Goal: Task Accomplishment & Management: Manage account settings

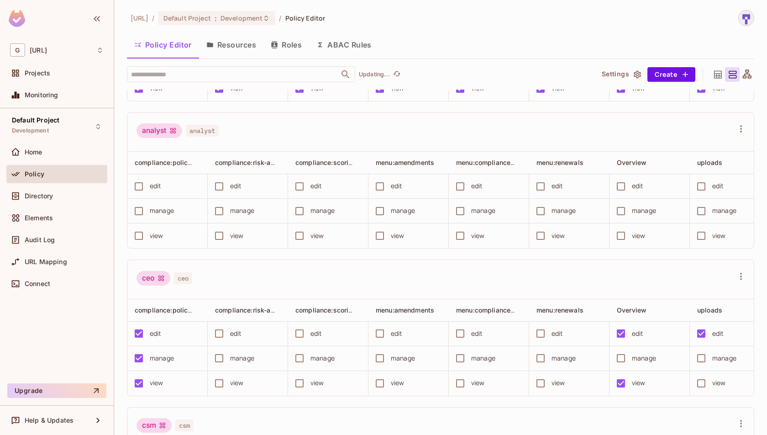
scroll to position [135, 0]
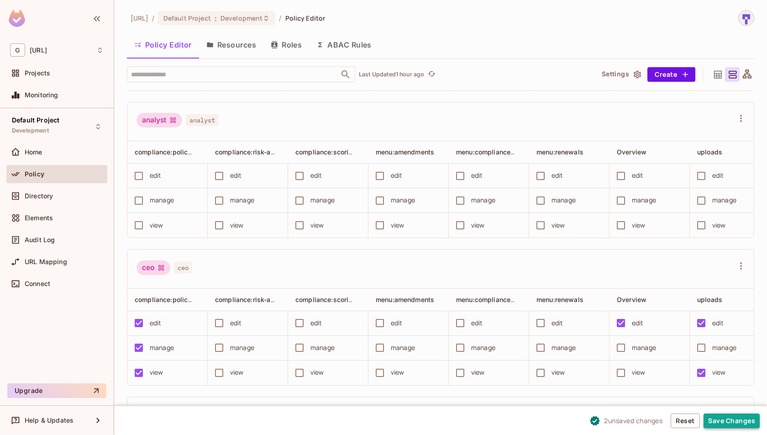
click at [733, 420] on button "Save Changes" at bounding box center [732, 420] width 56 height 15
click at [726, 419] on button "Save Changes" at bounding box center [732, 420] width 56 height 15
click at [645, 373] on div "view" at bounding box center [639, 372] width 14 height 10
click at [717, 416] on button "Save Changes" at bounding box center [732, 420] width 56 height 15
click at [727, 423] on button "Save Changes" at bounding box center [732, 420] width 56 height 15
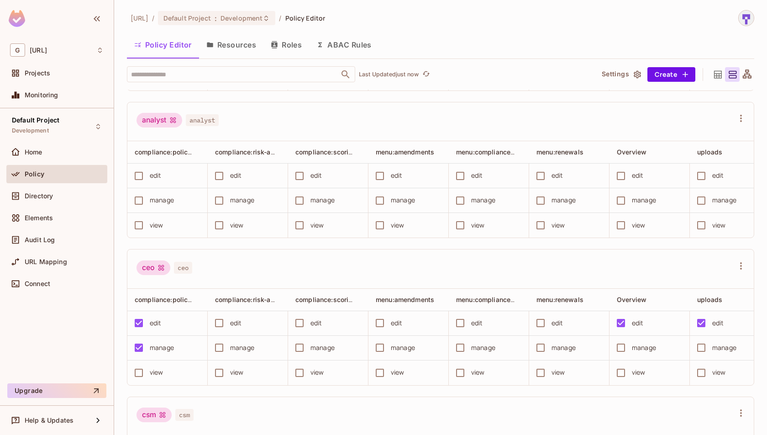
click at [156, 375] on div "view" at bounding box center [164, 372] width 71 height 19
click at [635, 372] on div "view" at bounding box center [639, 372] width 14 height 10
click at [727, 425] on button "Save Changes" at bounding box center [732, 420] width 56 height 15
click at [661, 75] on button "Create" at bounding box center [671, 74] width 48 height 15
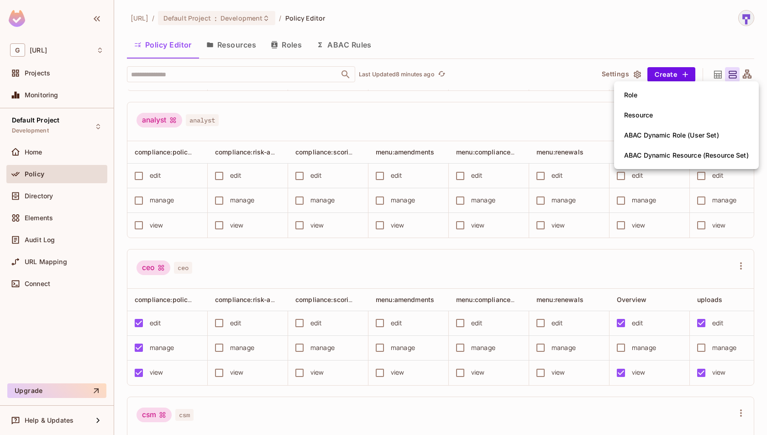
click at [676, 119] on li "Resource" at bounding box center [686, 115] width 145 height 20
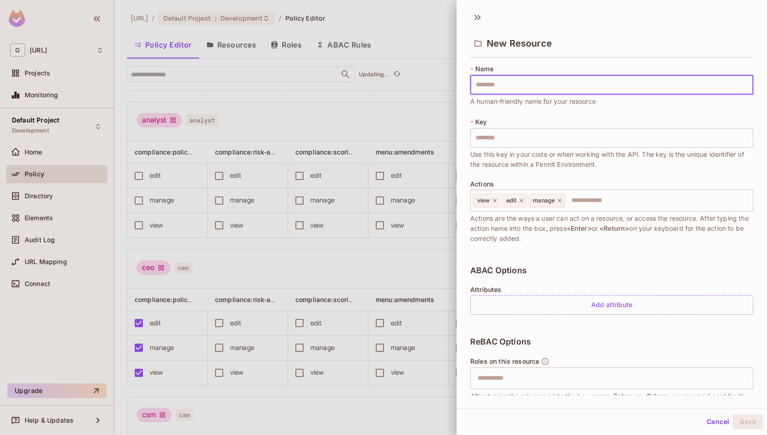
type input "**********"
click at [752, 418] on button "Save" at bounding box center [748, 421] width 31 height 15
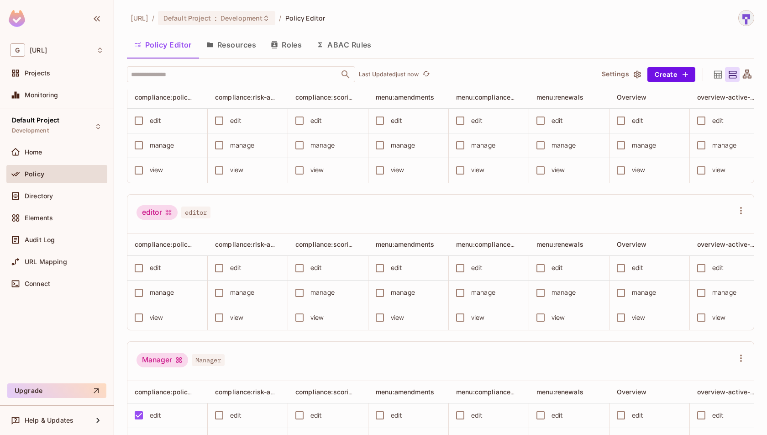
scroll to position [0, 0]
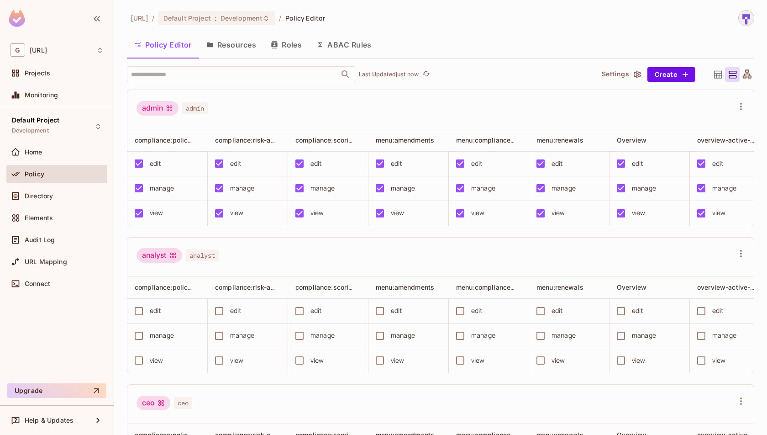
click at [243, 47] on button "Resources" at bounding box center [231, 44] width 64 height 23
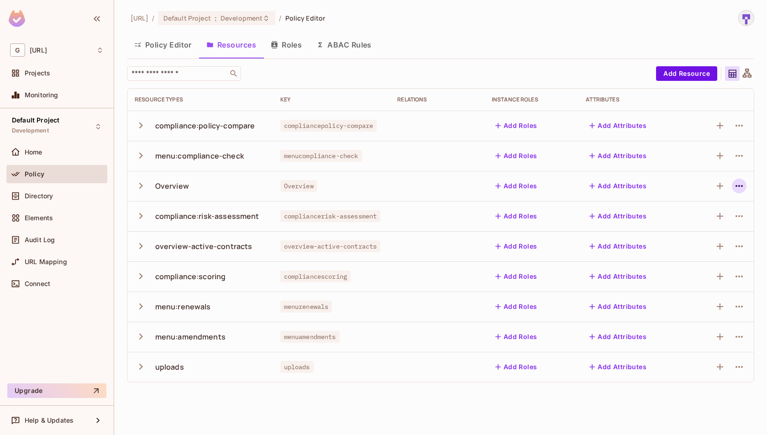
click at [741, 188] on icon "button" at bounding box center [739, 185] width 11 height 11
click at [712, 223] on div "Edit Resource" at bounding box center [699, 221] width 43 height 9
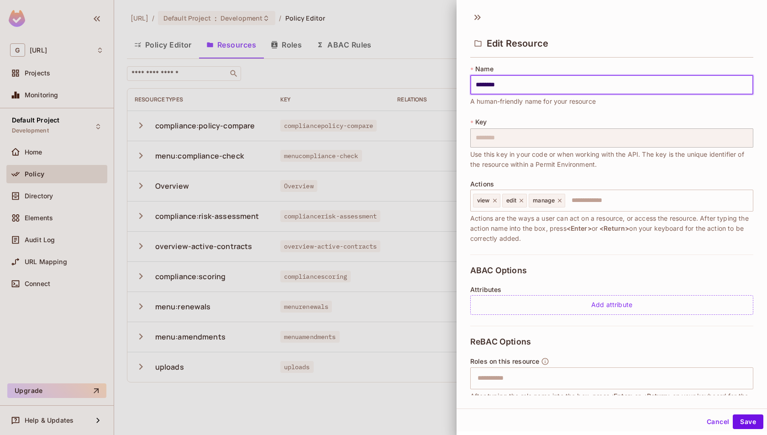
scroll to position [67, 0]
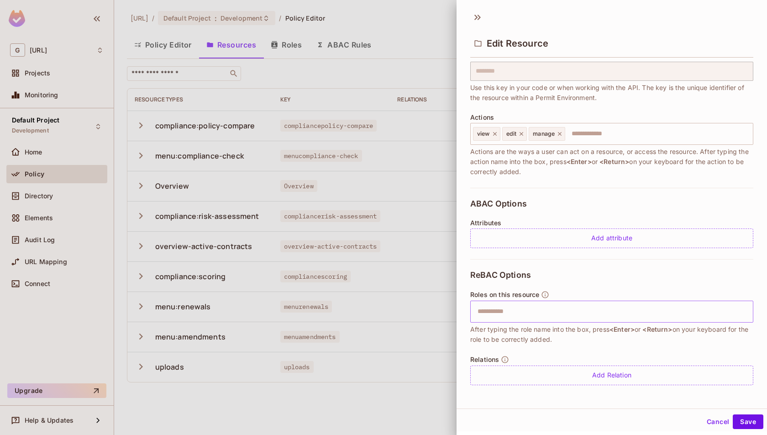
click at [588, 311] on input "text" at bounding box center [610, 311] width 277 height 18
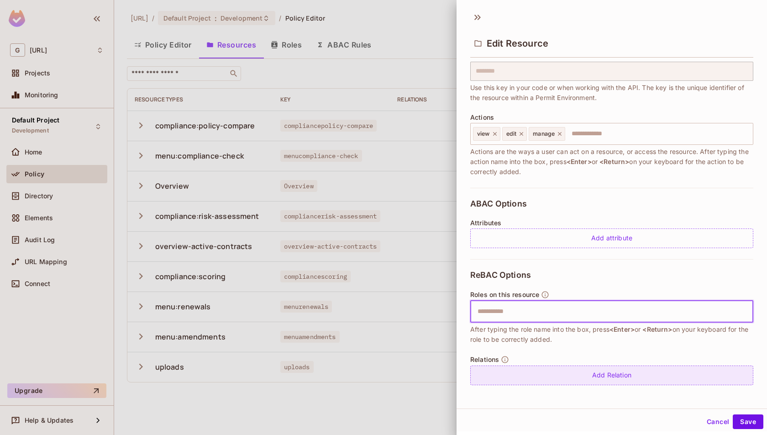
click at [626, 379] on div "Add Relation" at bounding box center [611, 375] width 283 height 20
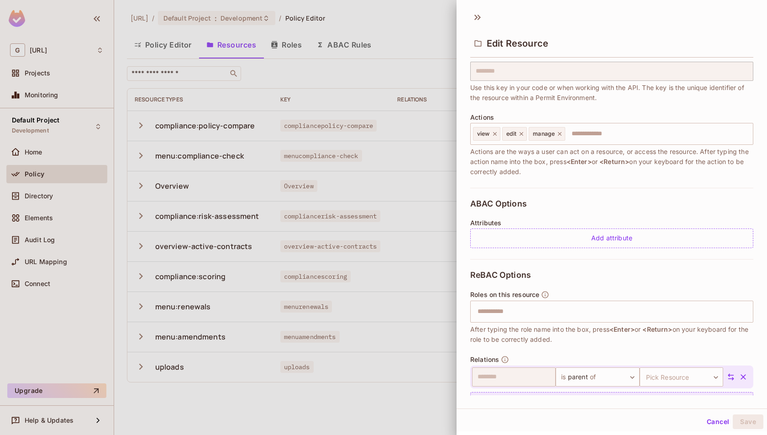
scroll to position [93, 0]
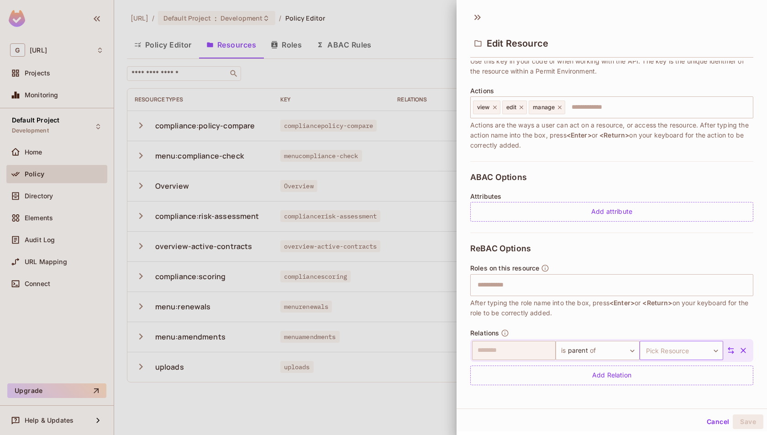
click at [688, 354] on body "G [URL] Projects Monitoring Default Project Development Home Policy Directory E…" at bounding box center [383, 217] width 767 height 435
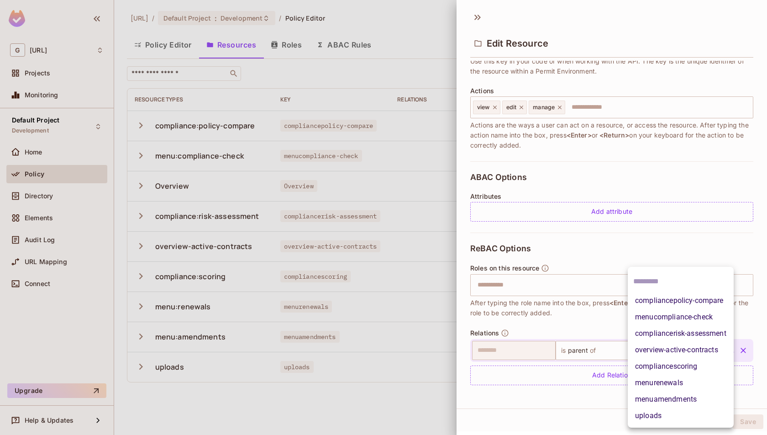
click at [688, 354] on li "overview-active-contracts" at bounding box center [681, 350] width 106 height 16
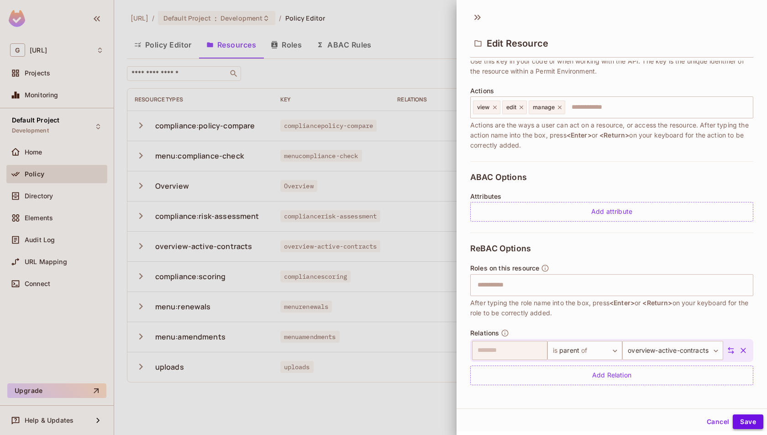
click at [754, 424] on button "Save" at bounding box center [748, 421] width 31 height 15
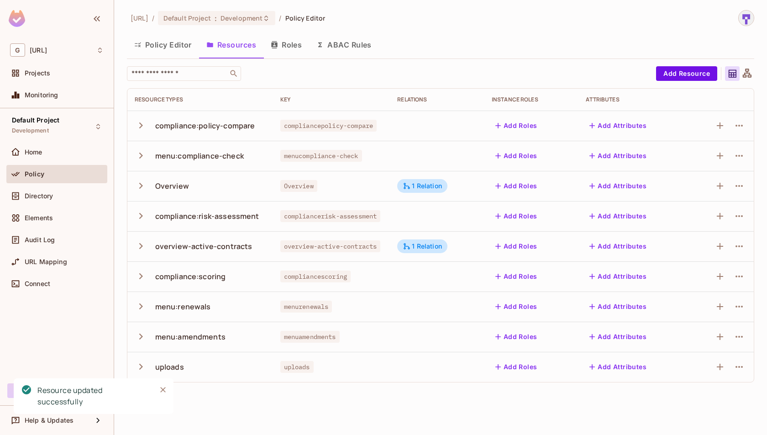
click at [179, 52] on button "Policy Editor" at bounding box center [163, 44] width 72 height 23
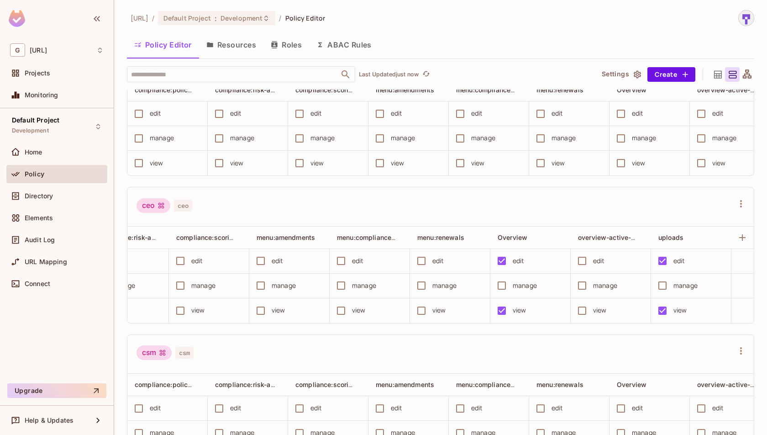
scroll to position [0, 176]
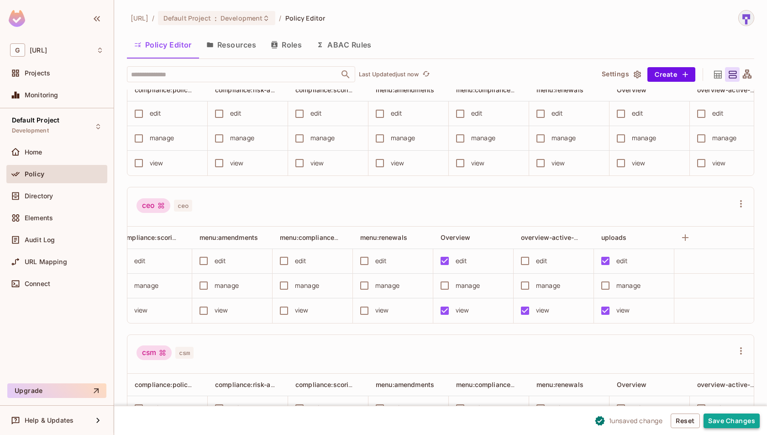
click at [731, 420] on button "Save Changes" at bounding box center [732, 420] width 56 height 15
